Goal: Check status: Check status

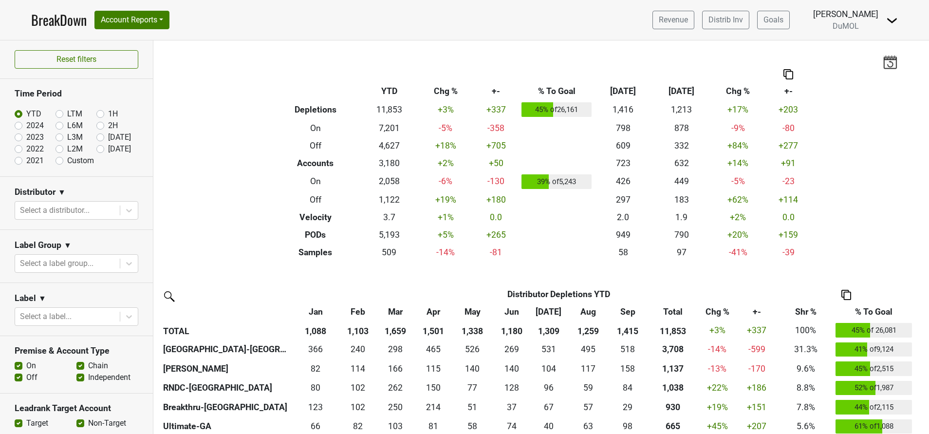
click at [108, 151] on label "[DATE]" at bounding box center [119, 149] width 23 height 12
click at [96, 151] on input "[DATE]" at bounding box center [115, 148] width 39 height 10
radio input "true"
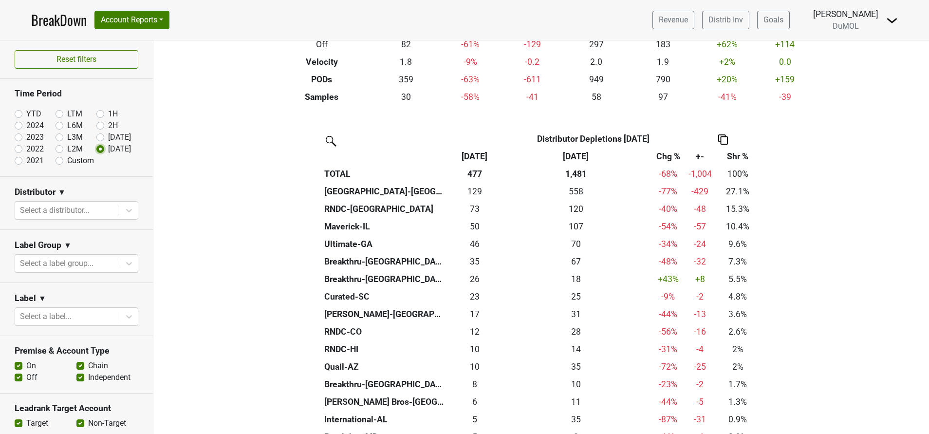
scroll to position [159, 0]
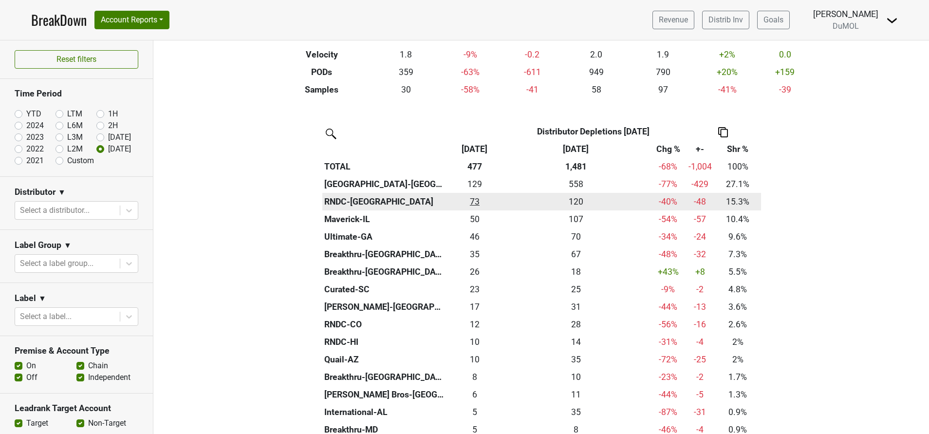
click at [470, 201] on div "72.833 73" at bounding box center [475, 201] width 48 height 13
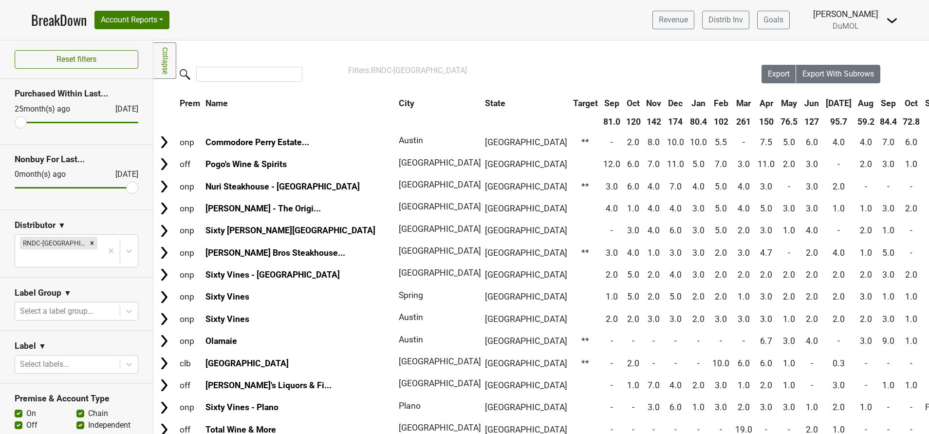
click at [901, 103] on th "Oct" at bounding box center [912, 103] width 22 height 18
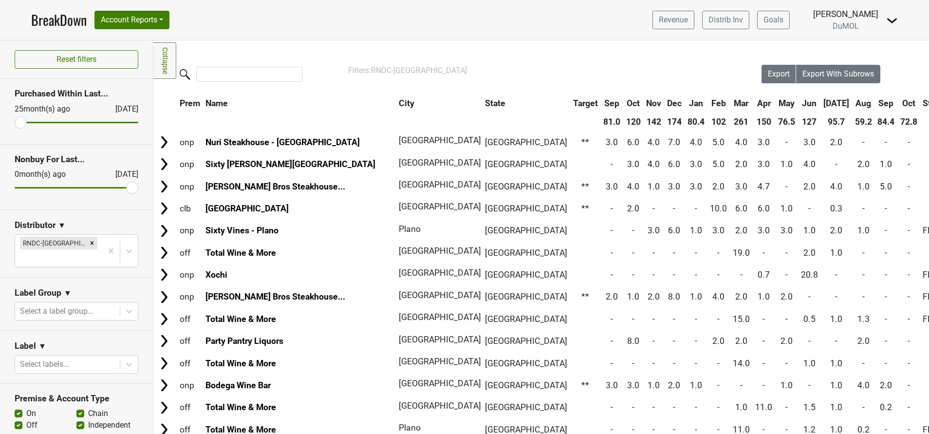
click at [898, 103] on th "Oct" at bounding box center [909, 103] width 22 height 18
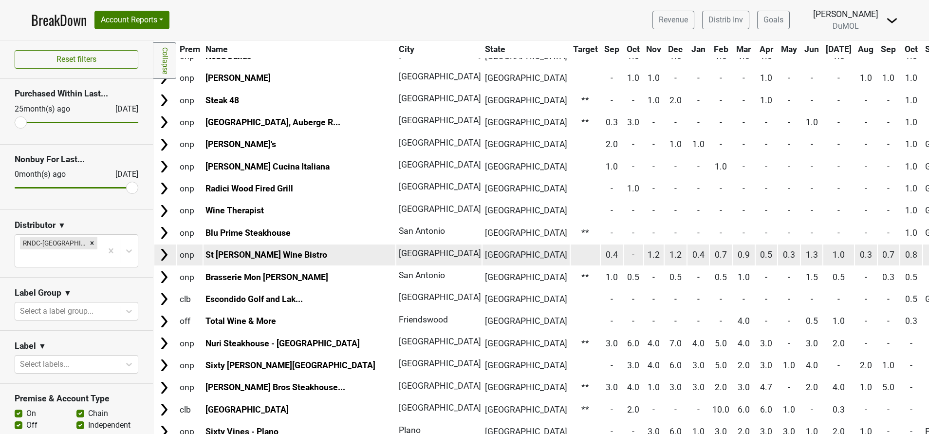
scroll to position [446, 0]
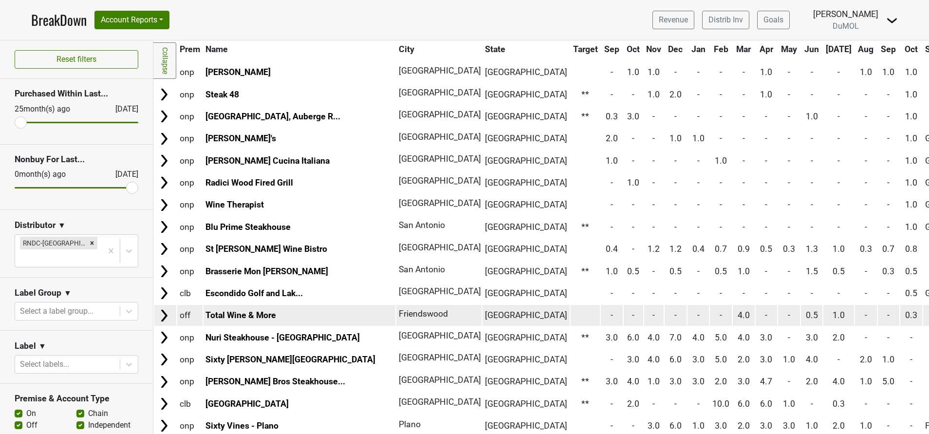
click at [162, 312] on img at bounding box center [164, 315] width 15 height 15
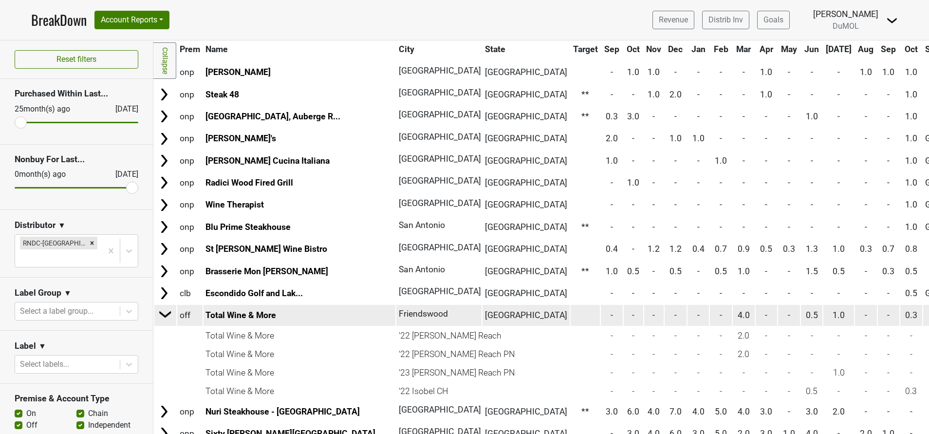
click at [162, 312] on img at bounding box center [165, 314] width 15 height 15
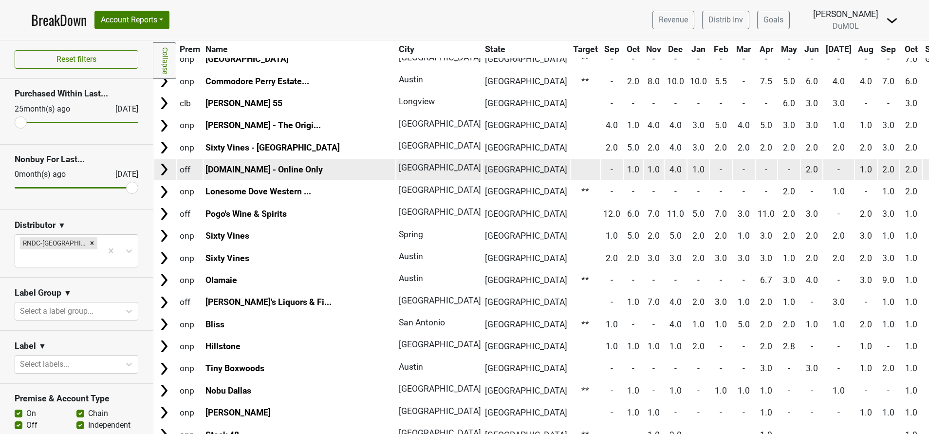
scroll to position [0, 0]
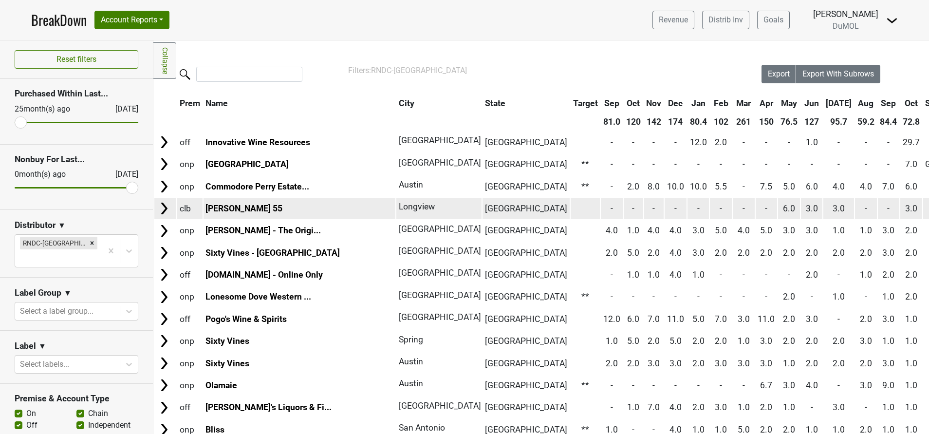
click at [163, 206] on img at bounding box center [164, 208] width 15 height 15
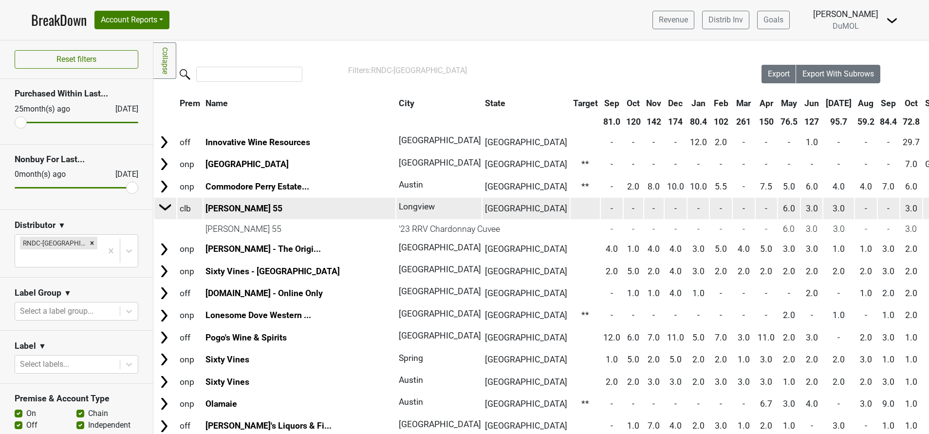
click at [163, 206] on img at bounding box center [165, 207] width 15 height 15
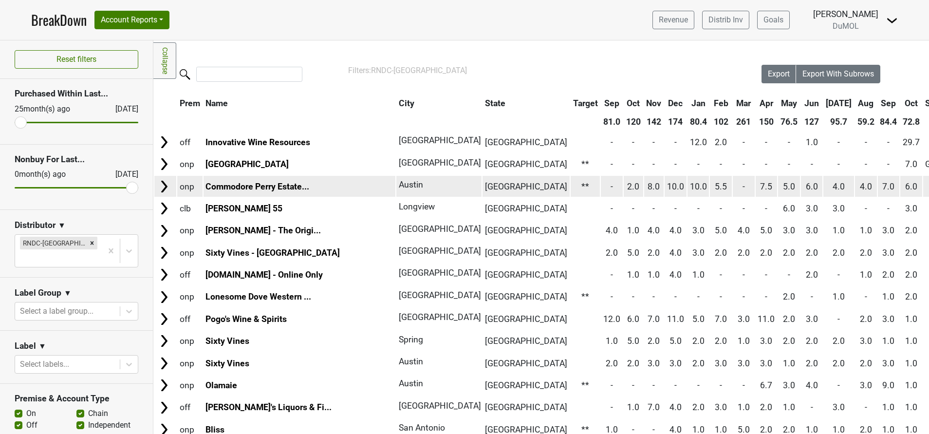
click at [162, 187] on img at bounding box center [164, 186] width 15 height 15
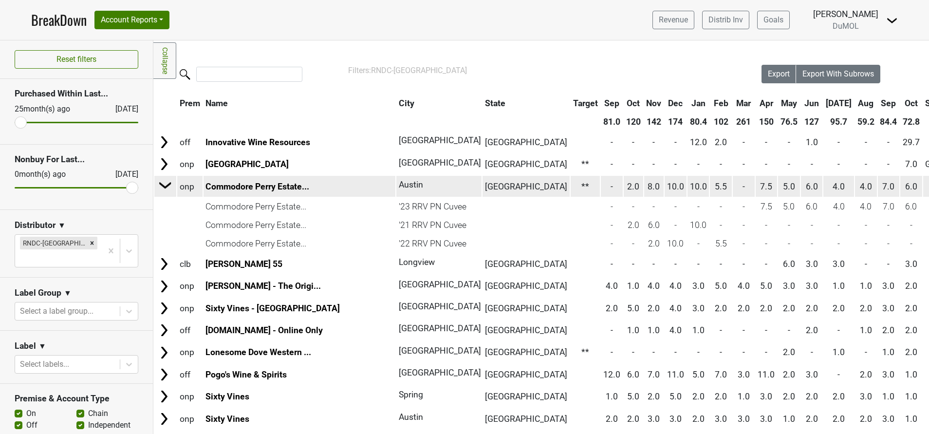
click at [162, 187] on img at bounding box center [165, 185] width 15 height 15
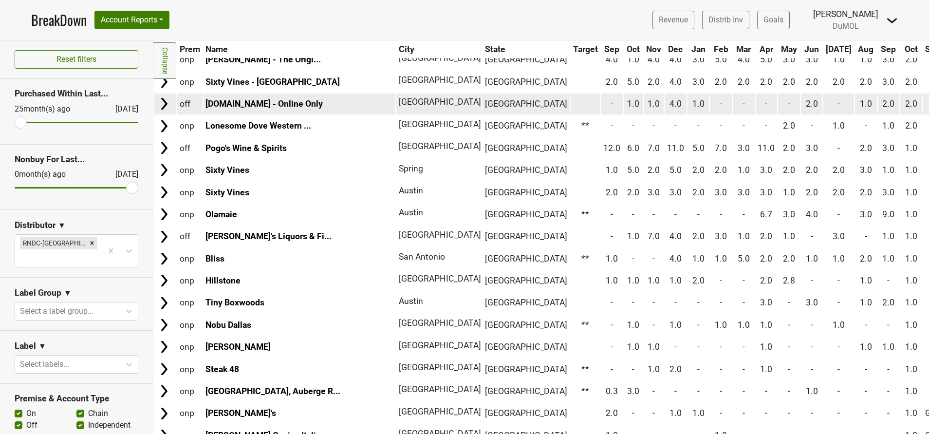
scroll to position [172, 0]
click at [166, 277] on img at bounding box center [164, 279] width 15 height 15
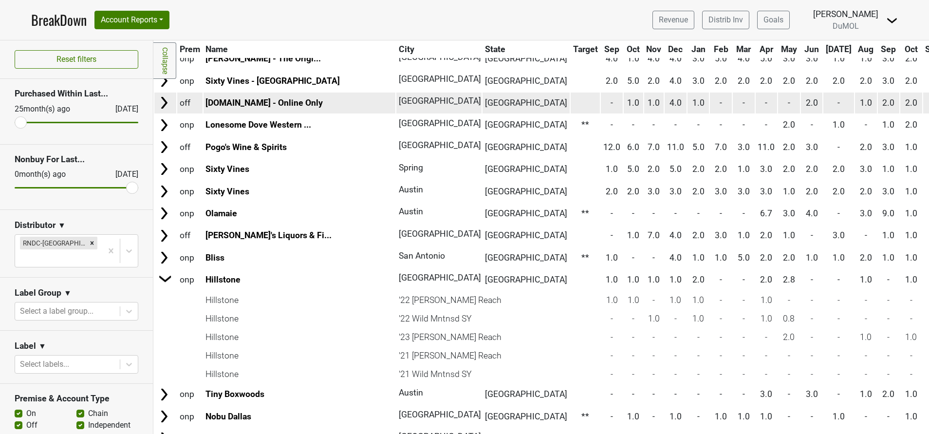
click at [166, 277] on img at bounding box center [165, 278] width 15 height 15
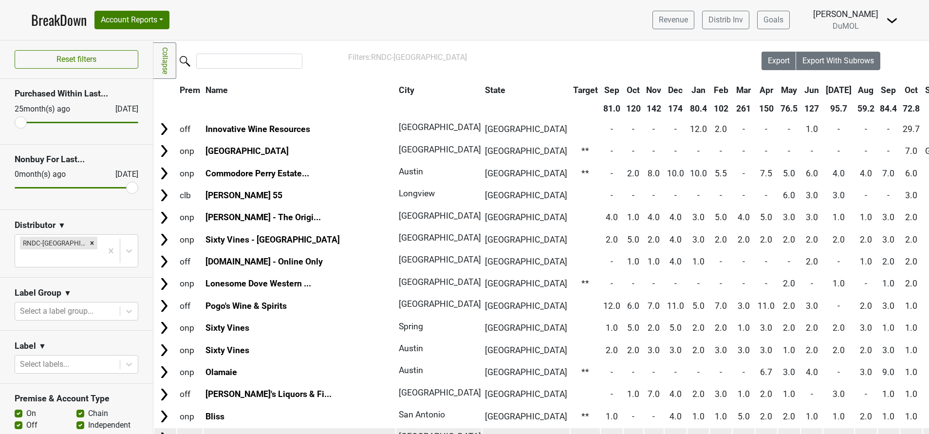
scroll to position [0, 0]
